Goal: Find specific page/section: Find specific page/section

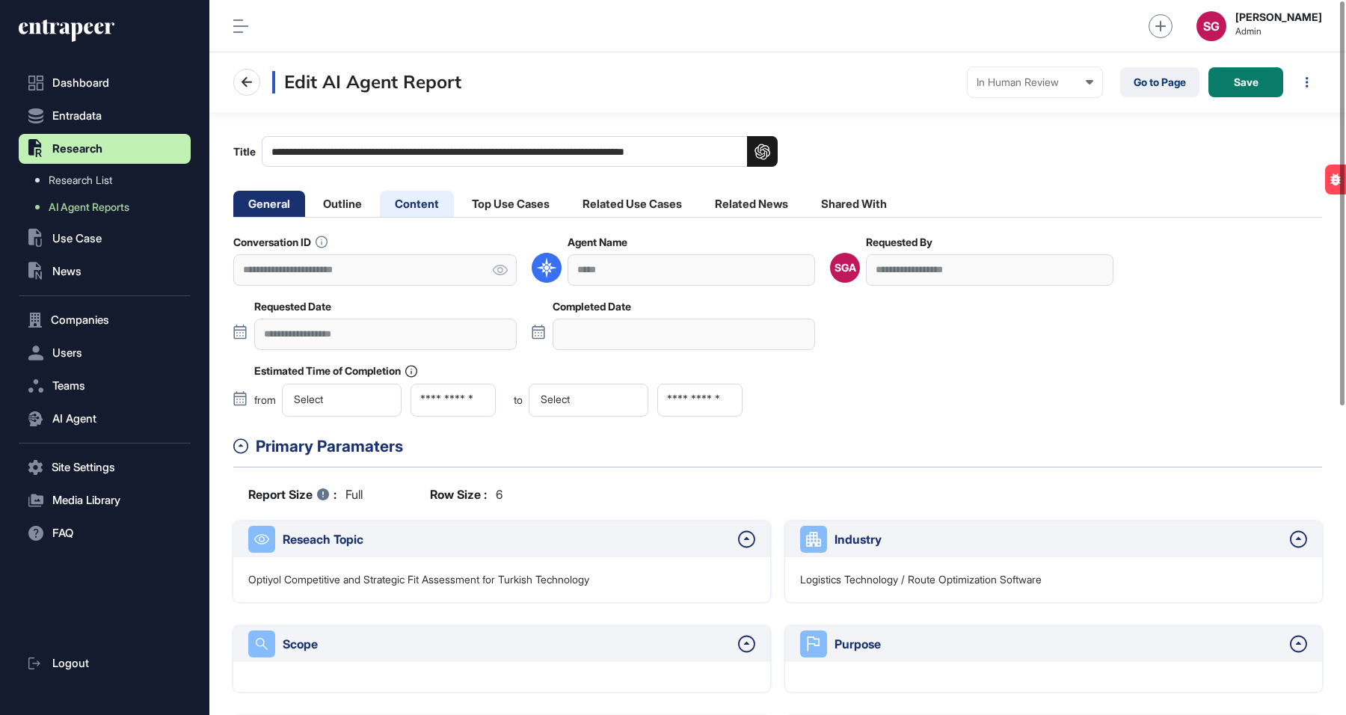
click at [457, 206] on li "Content" at bounding box center [511, 204] width 108 height 26
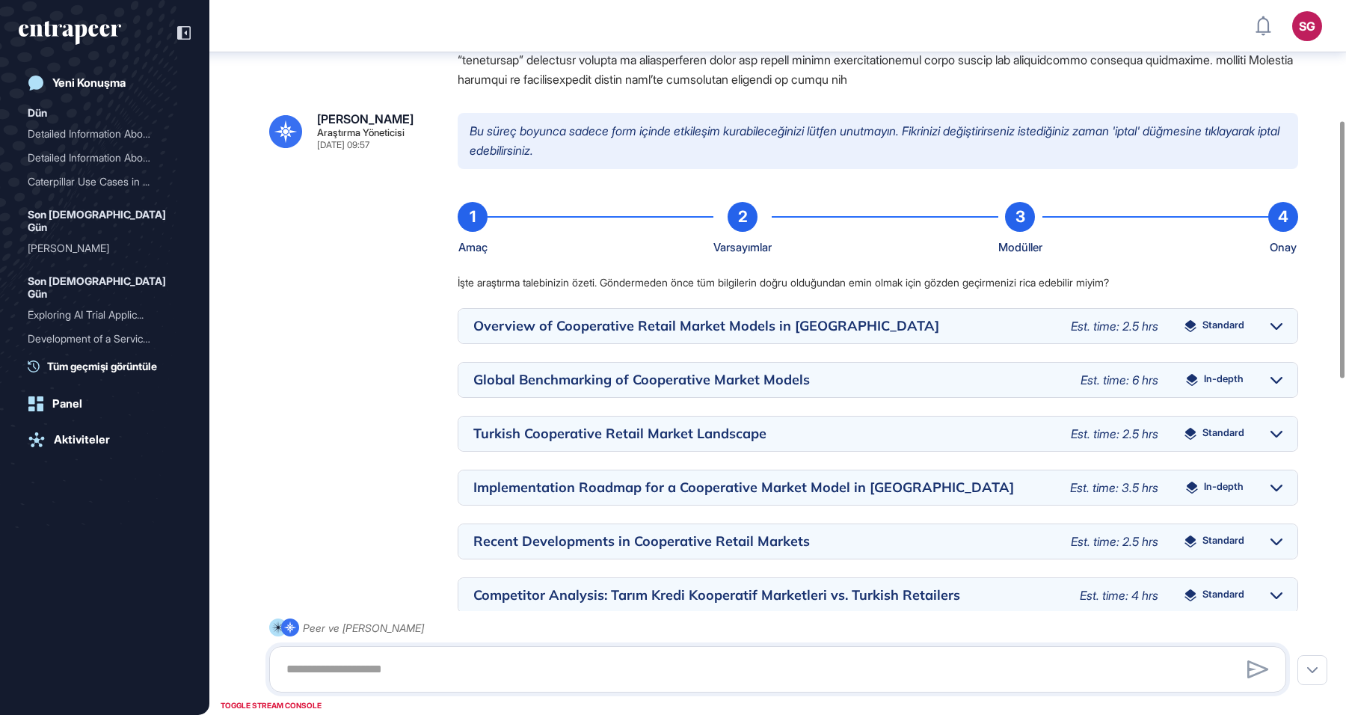
scroll to position [256, 0]
